Goal: Participate in discussion: Engage in conversation with other users on a specific topic

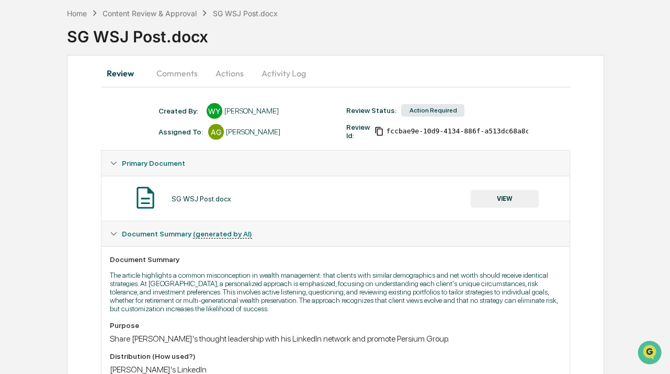
scroll to position [95, 0]
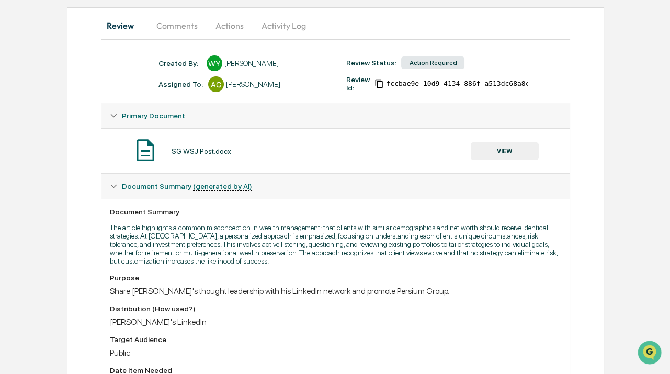
click at [497, 149] on button "VIEW" at bounding box center [505, 151] width 68 height 18
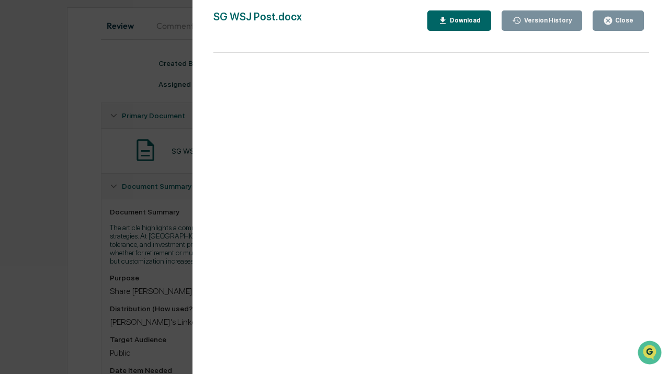
click at [108, 240] on div "Version History [DATE] 07:24 PM [PERSON_NAME] SG WSJ Post.docx Close Version Hi…" at bounding box center [335, 187] width 670 height 374
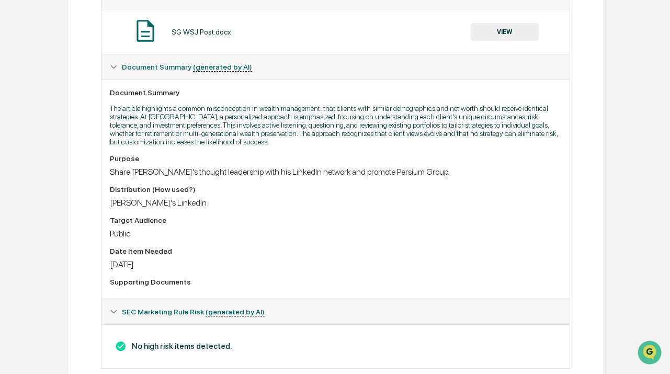
scroll to position [197, 0]
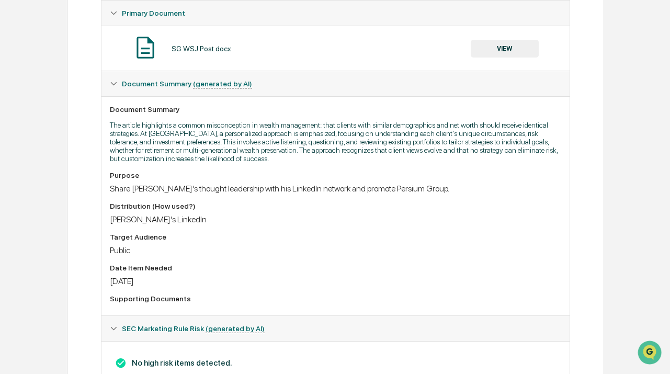
click at [532, 48] on button "VIEW" at bounding box center [505, 49] width 68 height 18
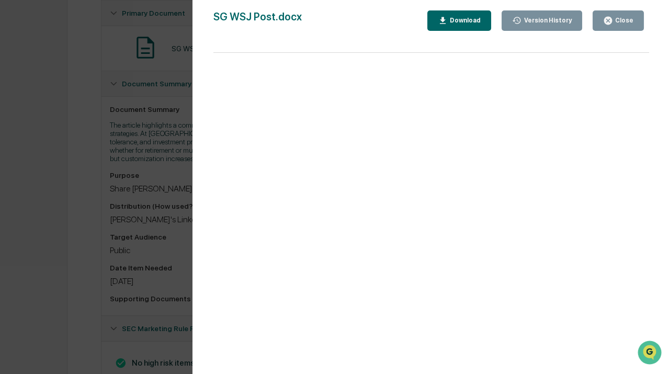
click at [167, 220] on div "Version History [DATE] 07:24 PM [PERSON_NAME] SG WSJ Post.docx Close Version Hi…" at bounding box center [335, 187] width 670 height 374
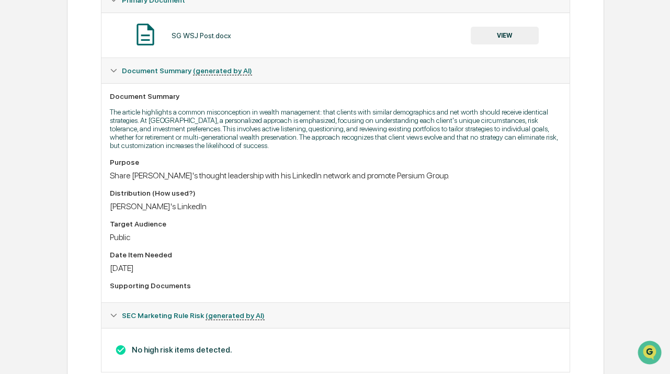
scroll to position [150, 0]
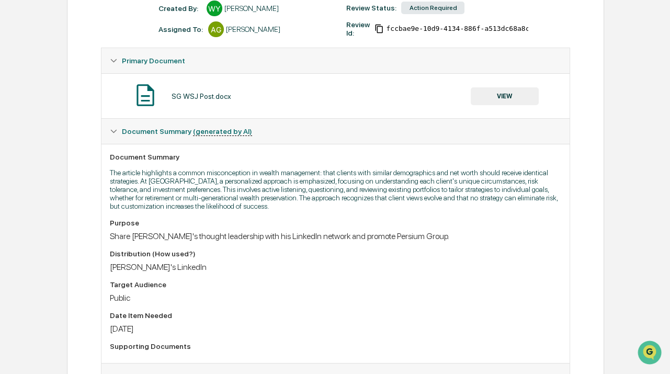
click at [491, 97] on button "VIEW" at bounding box center [505, 96] width 68 height 18
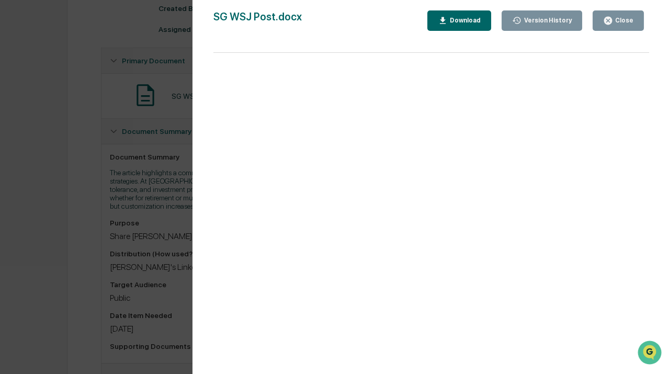
click at [93, 220] on div "Version History [DATE] 07:24 PM [PERSON_NAME] SG WSJ Post.docx Close Version Hi…" at bounding box center [335, 187] width 670 height 374
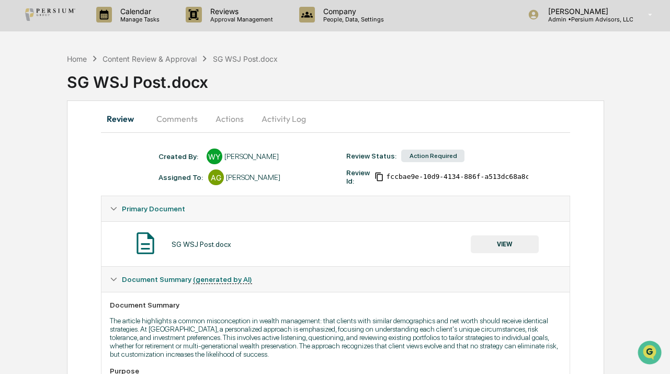
scroll to position [0, 0]
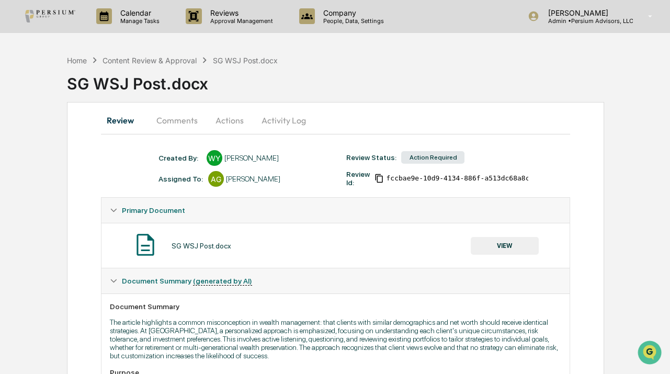
click at [174, 122] on button "Comments" at bounding box center [177, 120] width 58 height 25
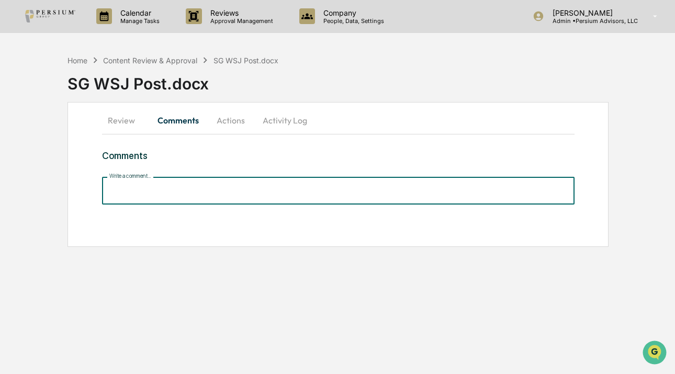
click at [152, 191] on input "Write a comment..." at bounding box center [338, 191] width 472 height 28
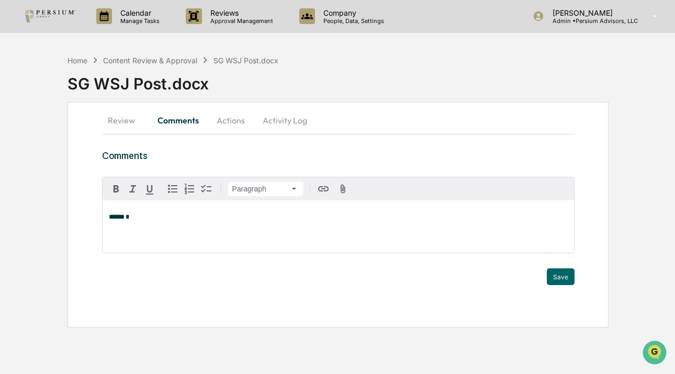
click at [126, 213] on span at bounding box center [125, 216] width 1 height 7
click at [155, 235] on div "[PERSON_NAME]" at bounding box center [143, 234] width 69 height 13
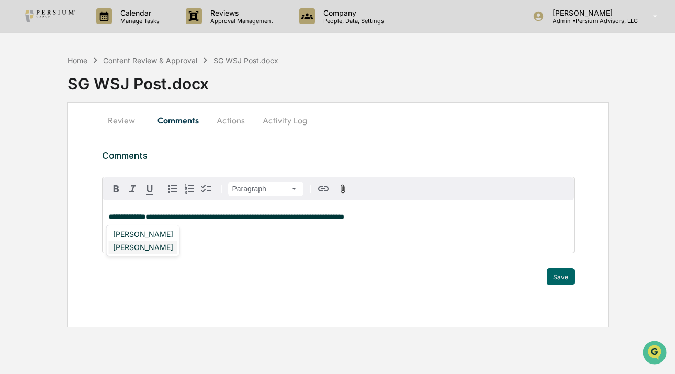
click at [145, 250] on div "[PERSON_NAME]" at bounding box center [143, 247] width 69 height 13
click at [561, 277] on button "Save" at bounding box center [561, 276] width 28 height 17
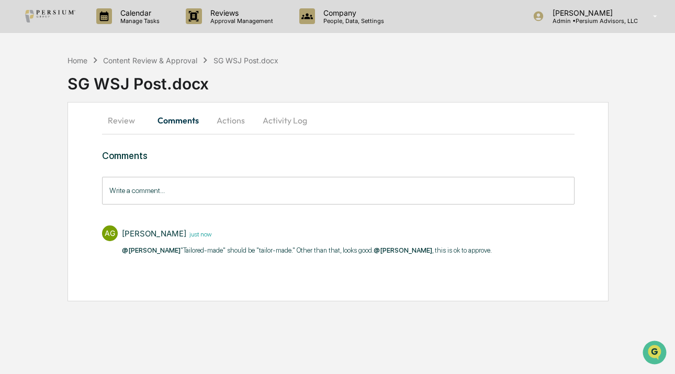
click at [122, 121] on button "Review" at bounding box center [125, 120] width 47 height 25
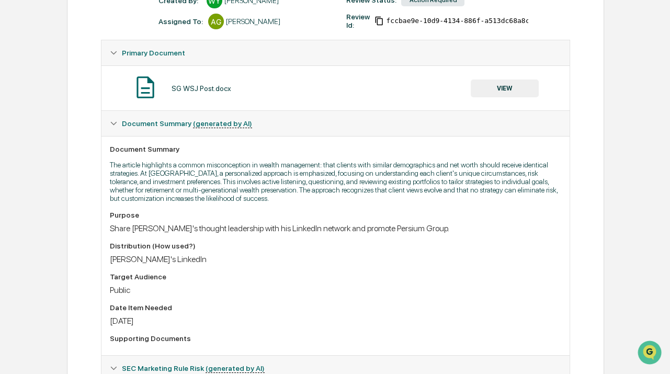
scroll to position [142, 0]
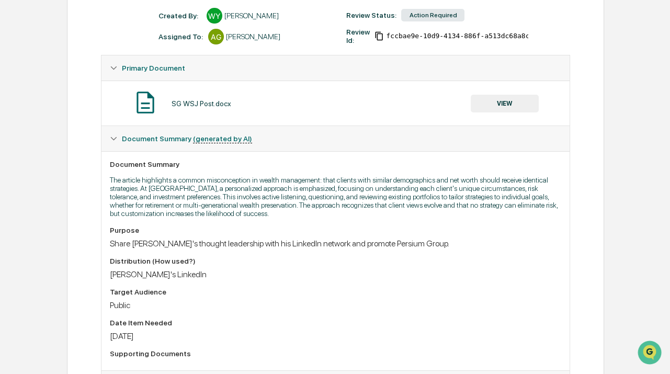
click at [515, 107] on button "VIEW" at bounding box center [505, 104] width 68 height 18
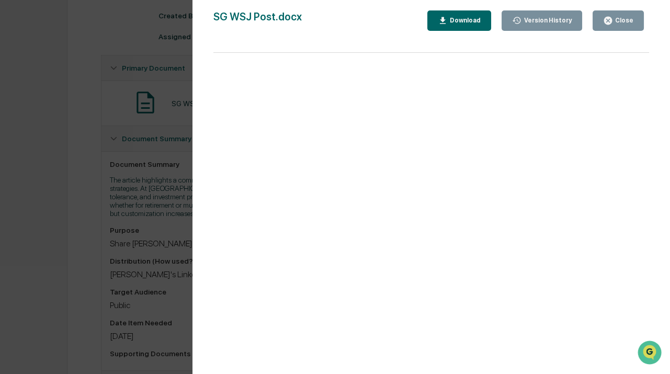
click at [79, 219] on div "Version History [DATE] 07:24 PM [PERSON_NAME] SG WSJ Post.docx Close Version Hi…" at bounding box center [335, 187] width 670 height 374
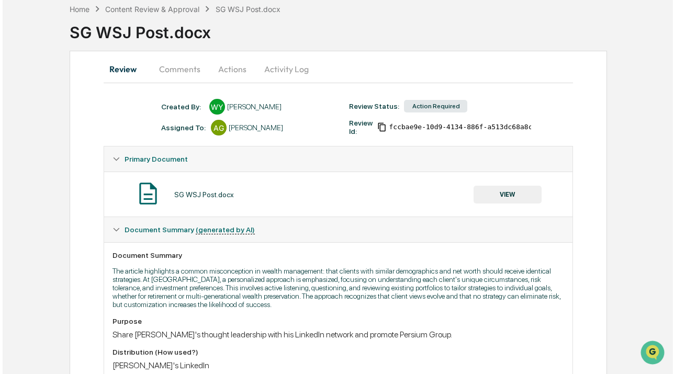
scroll to position [0, 0]
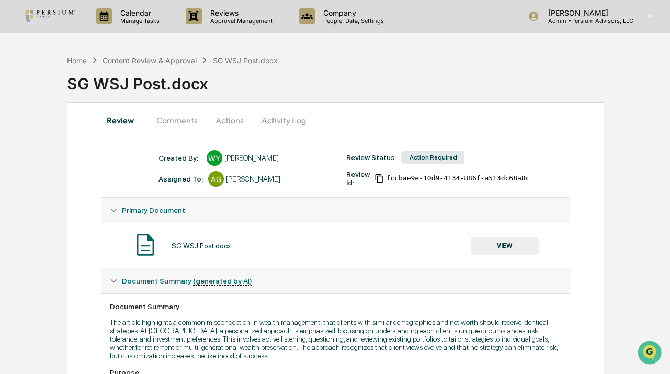
click at [221, 117] on button "Actions" at bounding box center [229, 120] width 47 height 25
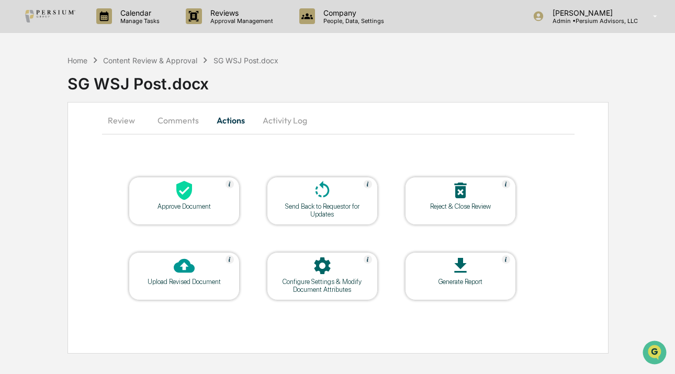
click at [330, 275] on icon at bounding box center [322, 265] width 21 height 21
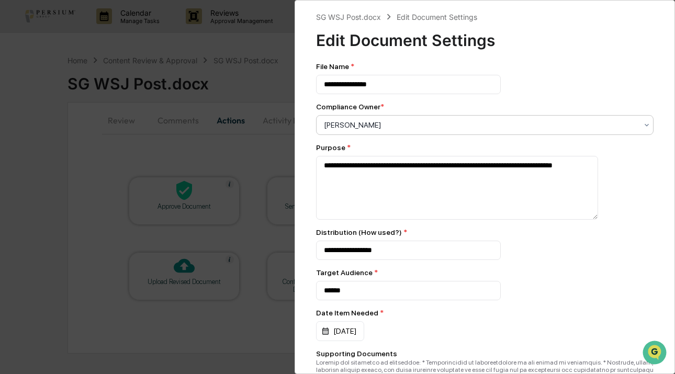
click at [409, 127] on div at bounding box center [480, 125] width 313 height 10
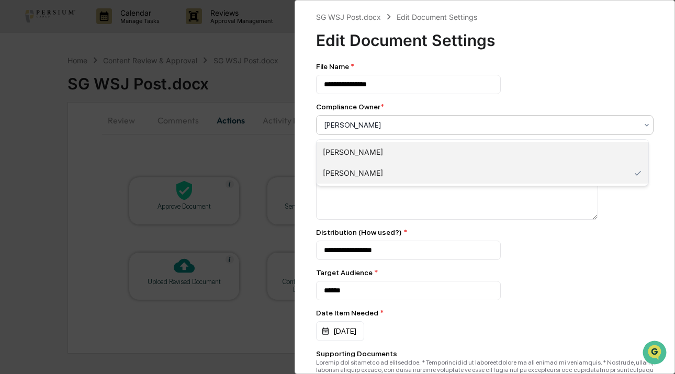
click at [398, 146] on div "[PERSON_NAME]" at bounding box center [483, 152] width 332 height 21
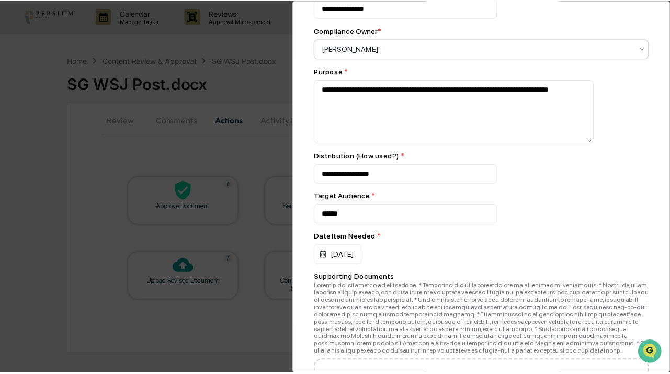
scroll to position [190, 0]
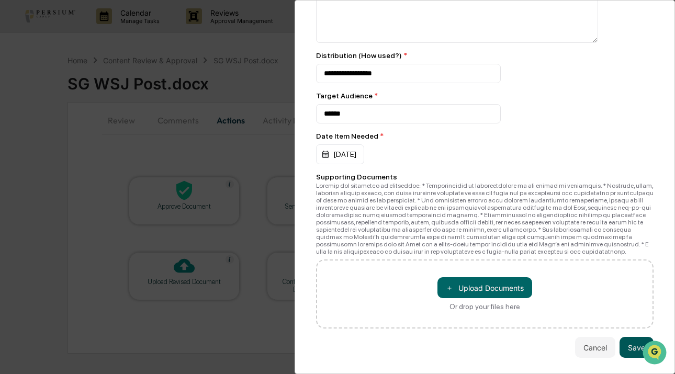
click at [635, 346] on button "Save" at bounding box center [636, 347] width 34 height 21
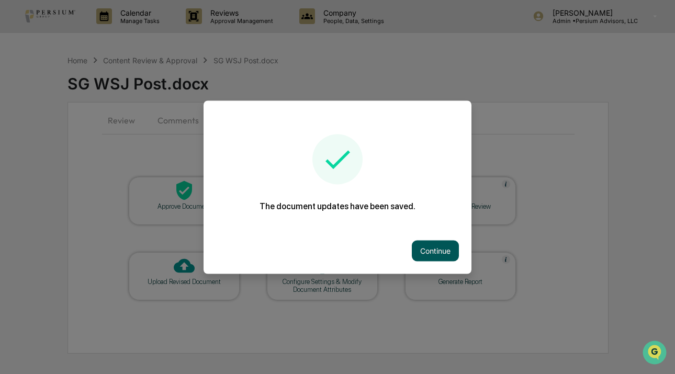
click at [443, 244] on button "Continue" at bounding box center [435, 250] width 47 height 21
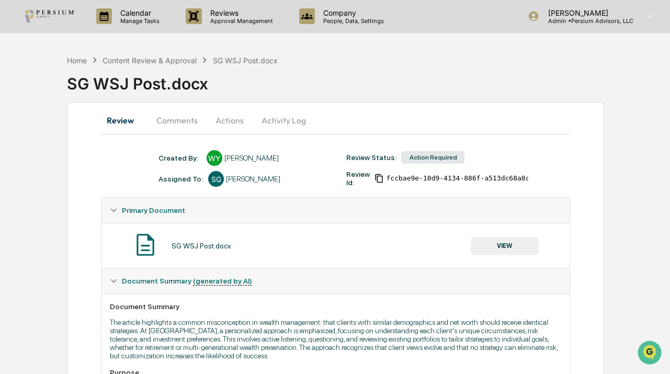
click at [186, 117] on button "Comments" at bounding box center [177, 120] width 58 height 25
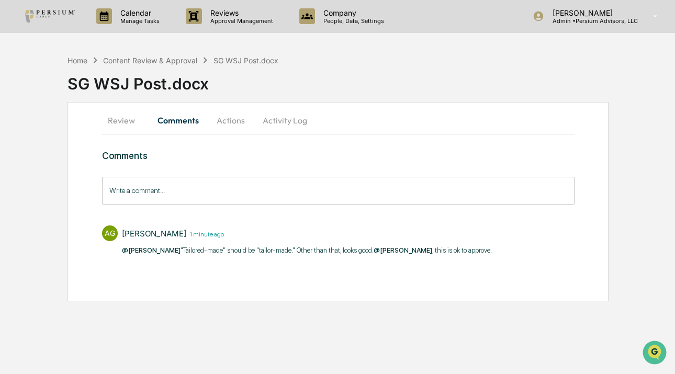
click at [130, 122] on button "Review" at bounding box center [125, 120] width 47 height 25
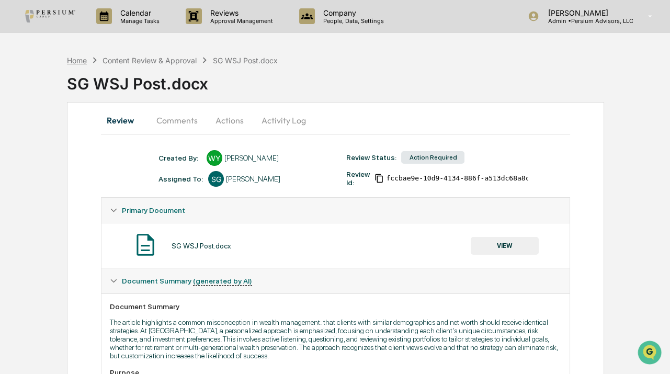
click at [77, 59] on div "Home" at bounding box center [77, 60] width 20 height 9
